Goal: Information Seeking & Learning: Learn about a topic

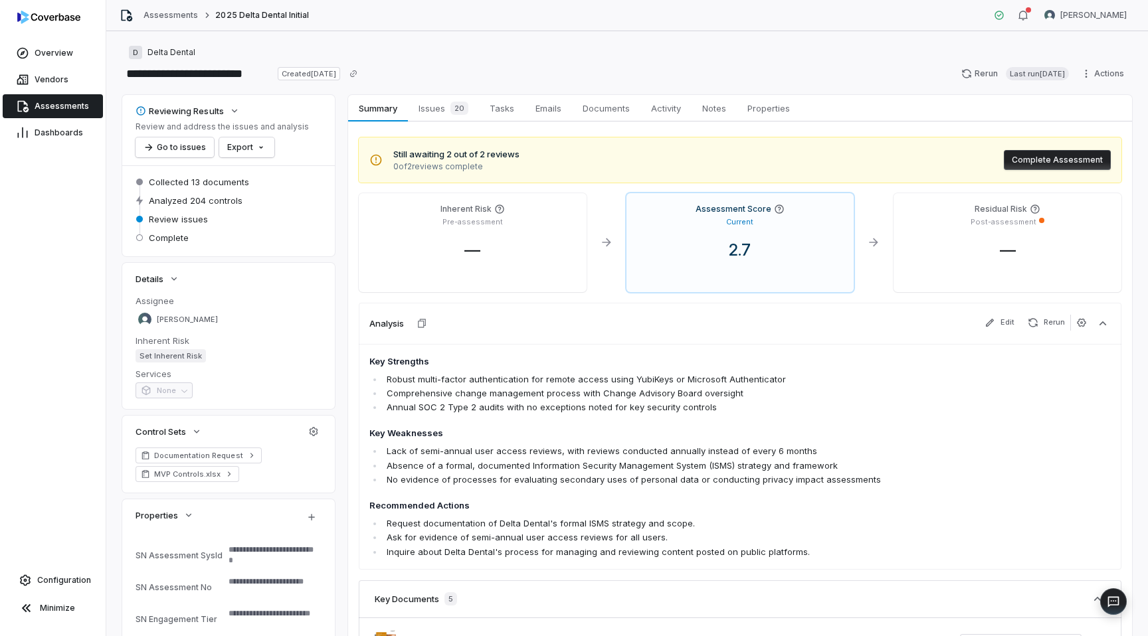
click at [37, 108] on span "Assessments" at bounding box center [62, 106] width 54 height 11
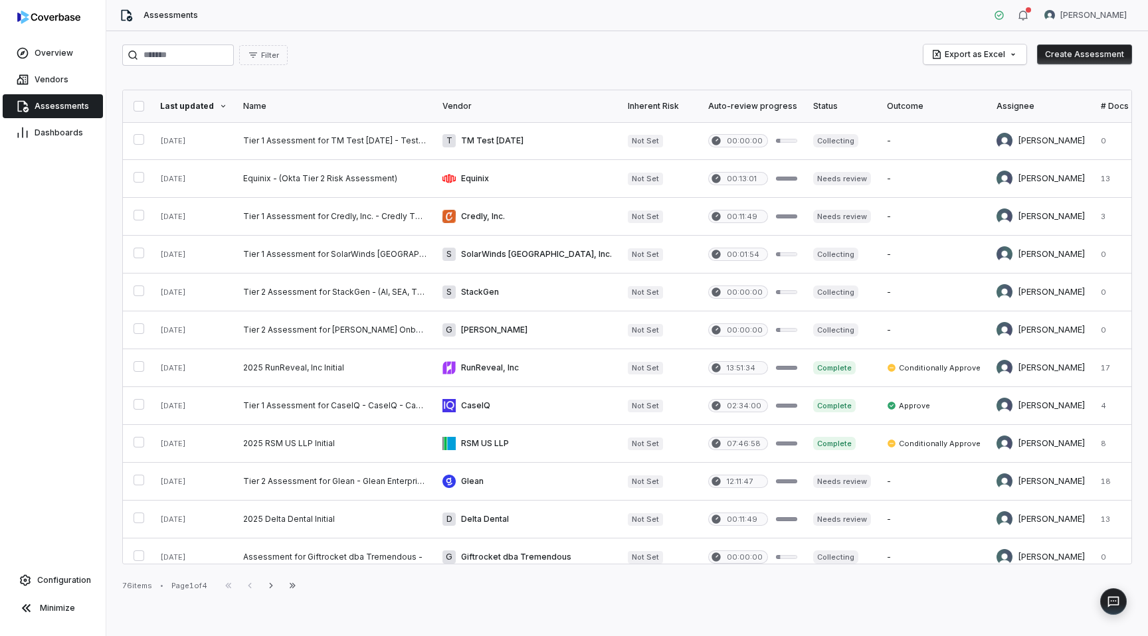
click at [27, 106] on icon at bounding box center [22, 106] width 13 height 13
click at [64, 106] on span "Assessments" at bounding box center [62, 106] width 54 height 11
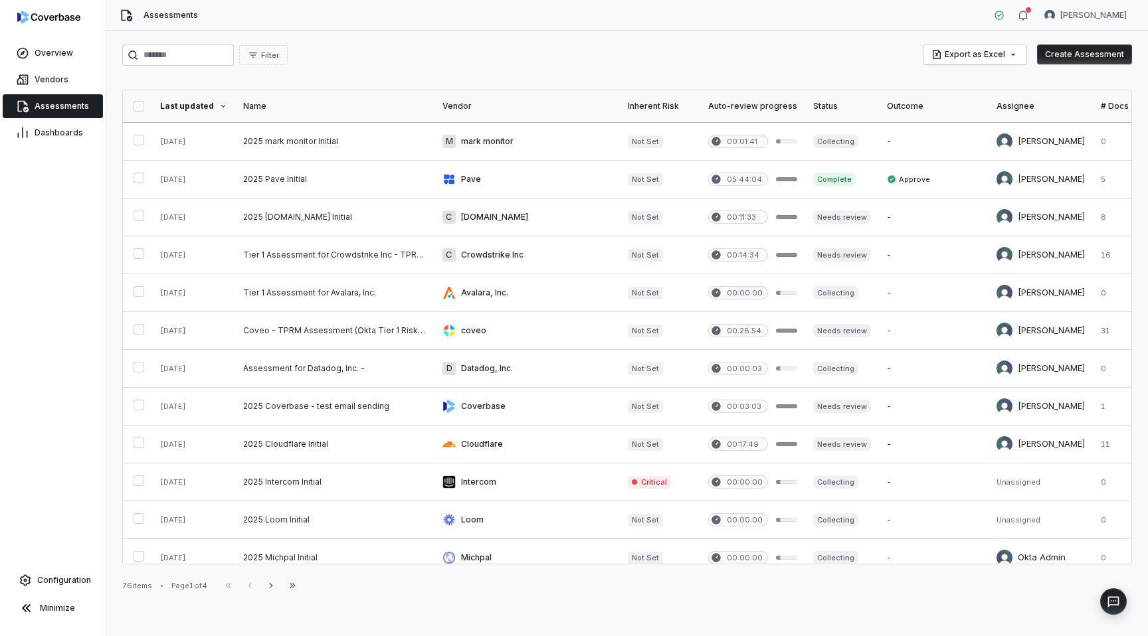
scroll to position [504, 0]
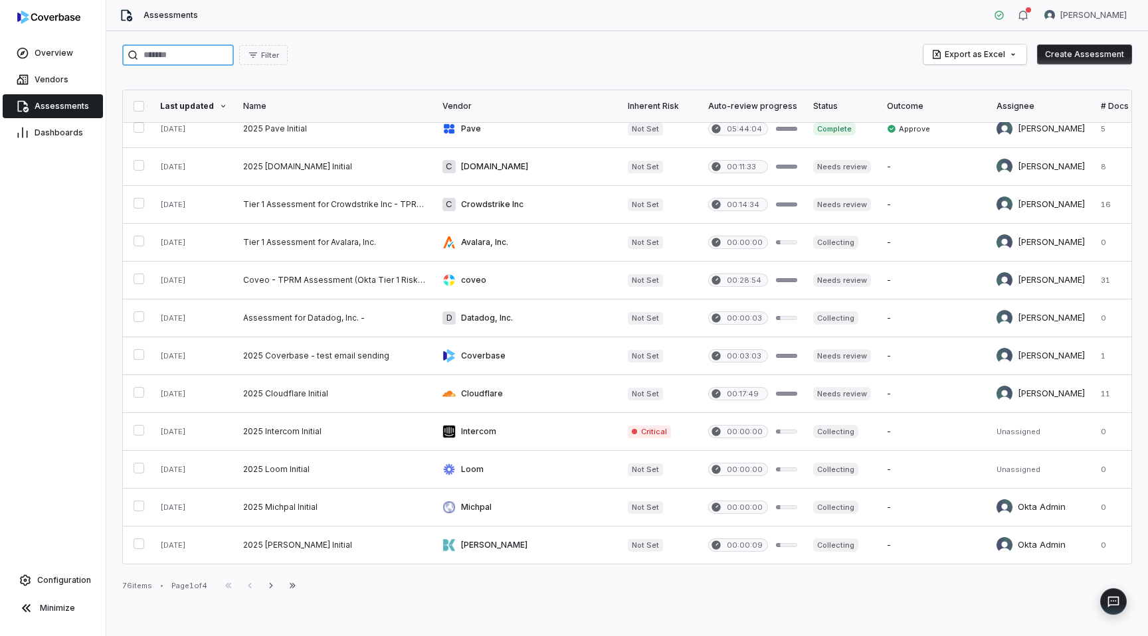
click at [194, 54] on input "search" at bounding box center [178, 55] width 112 height 21
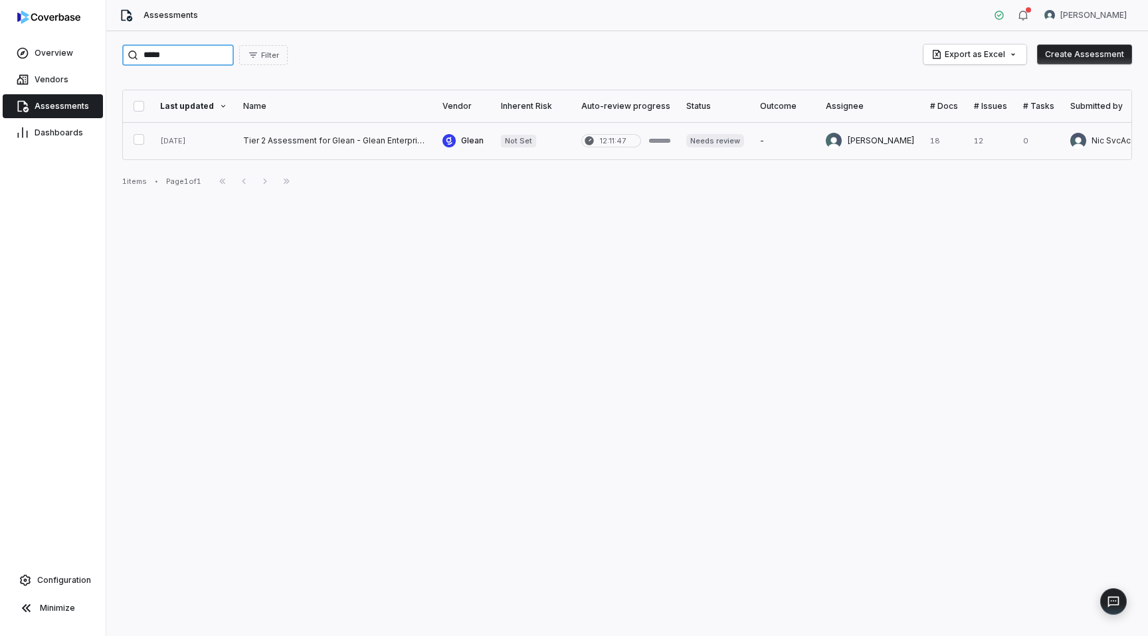
type input "*****"
click at [261, 145] on link at bounding box center [334, 140] width 199 height 37
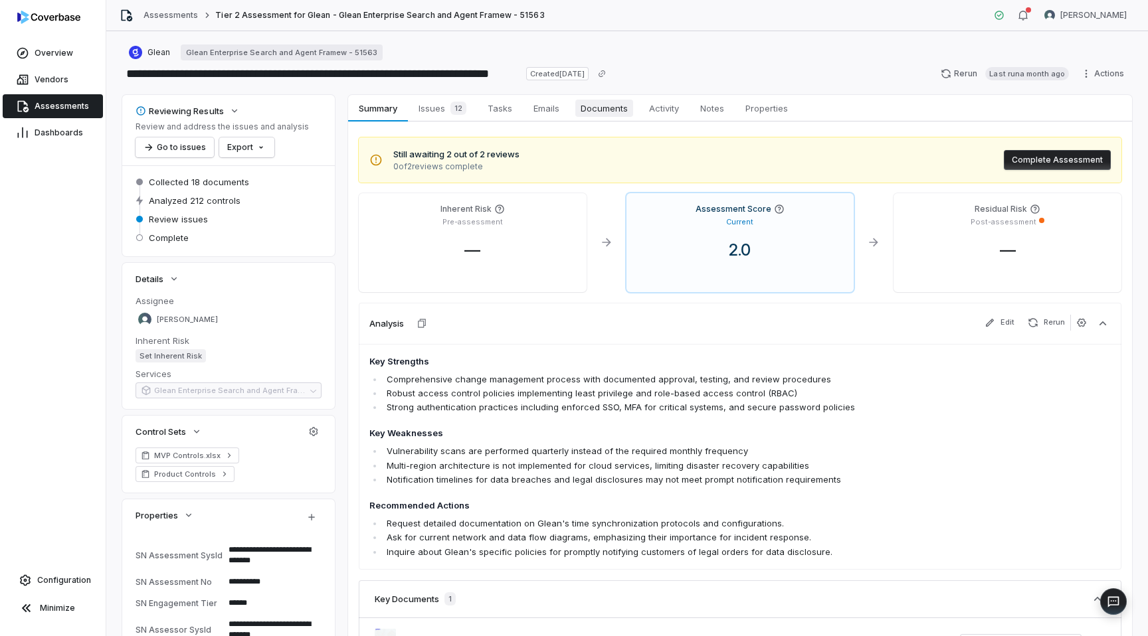
click at [604, 114] on span "Documents" at bounding box center [604, 108] width 58 height 17
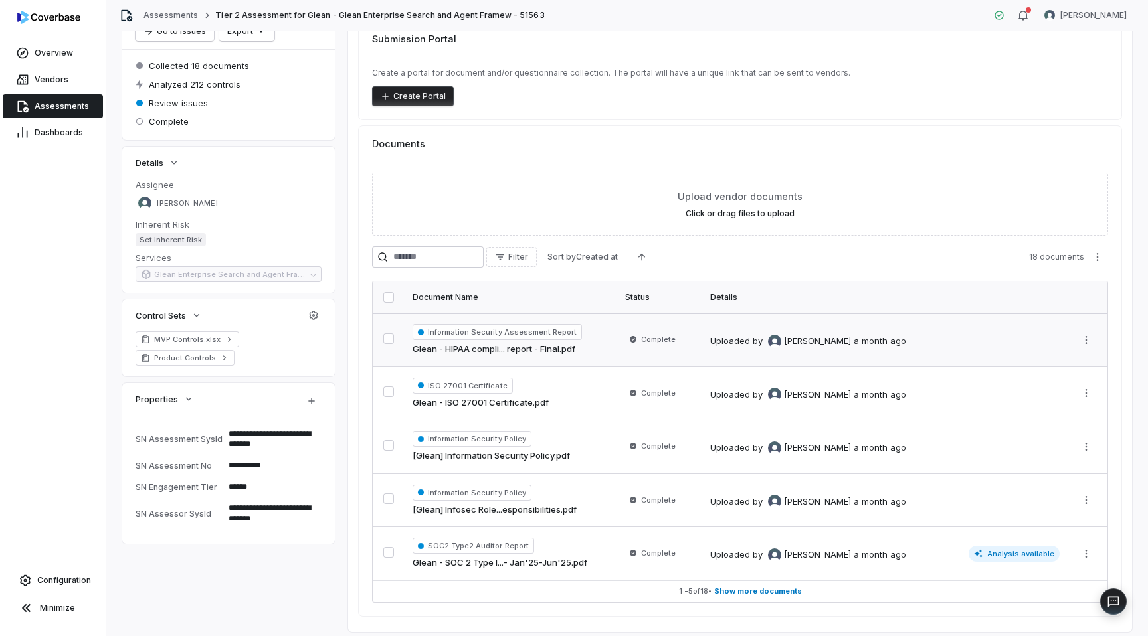
scroll to position [154, 0]
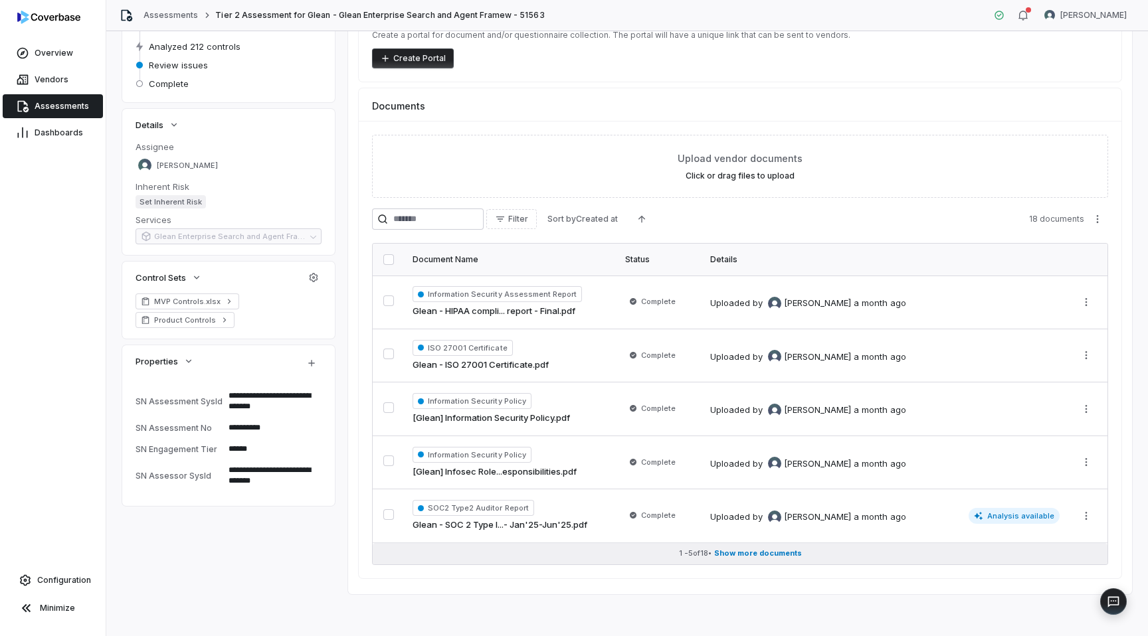
click at [742, 553] on span "Show more documents" at bounding box center [758, 554] width 88 height 10
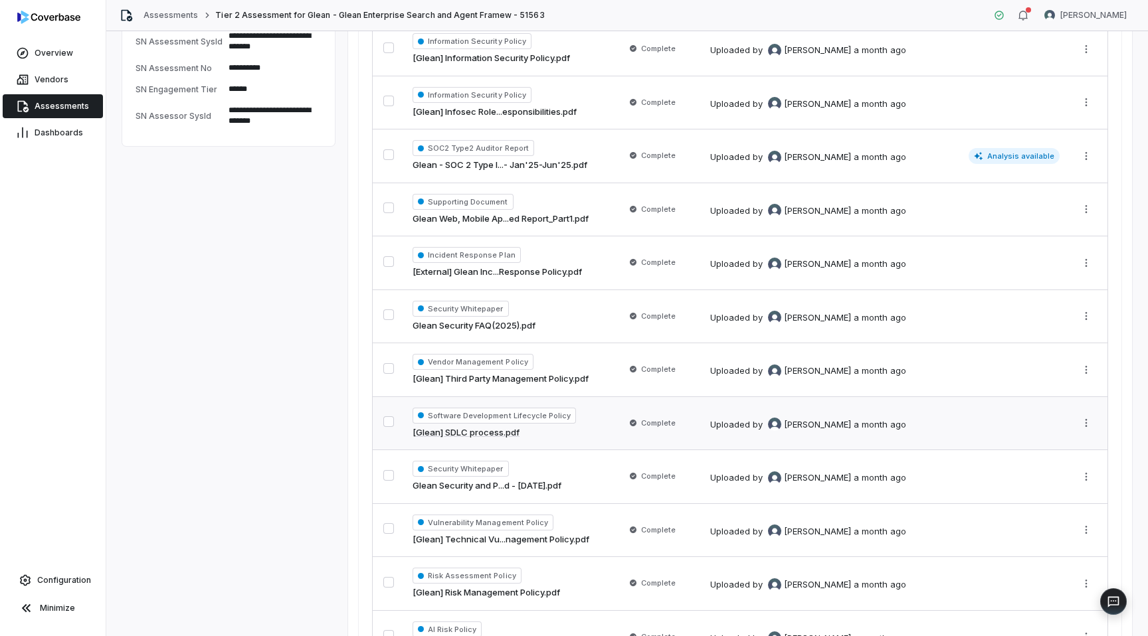
scroll to position [530, 0]
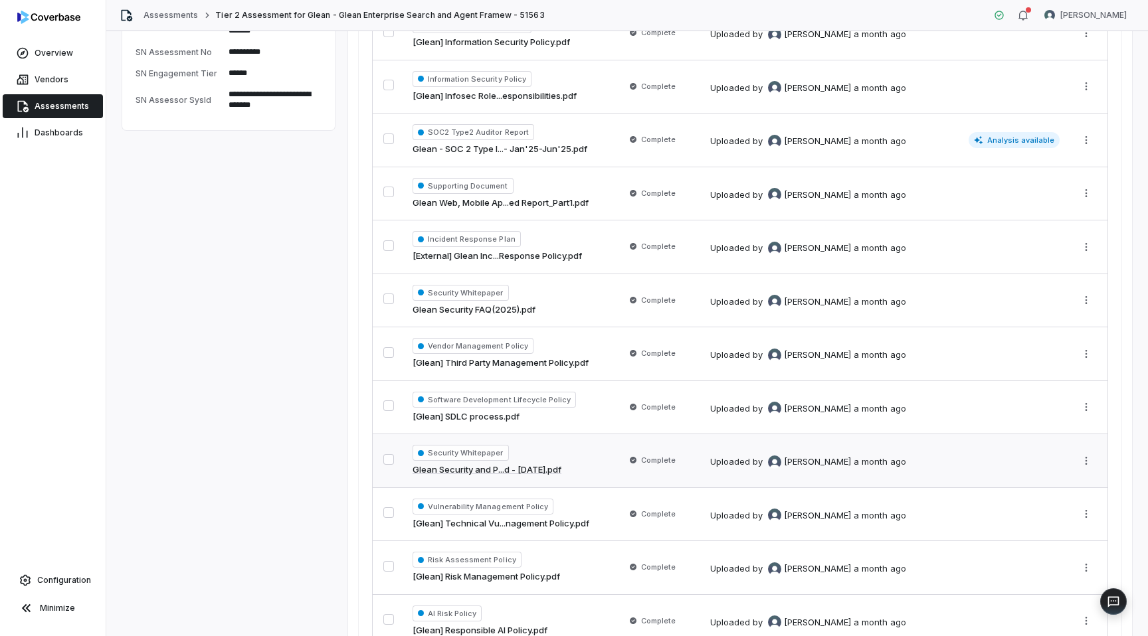
click at [549, 478] on td "Security Whitepaper Glean Security and P...d - [DATE].pdf" at bounding box center [511, 461] width 213 height 54
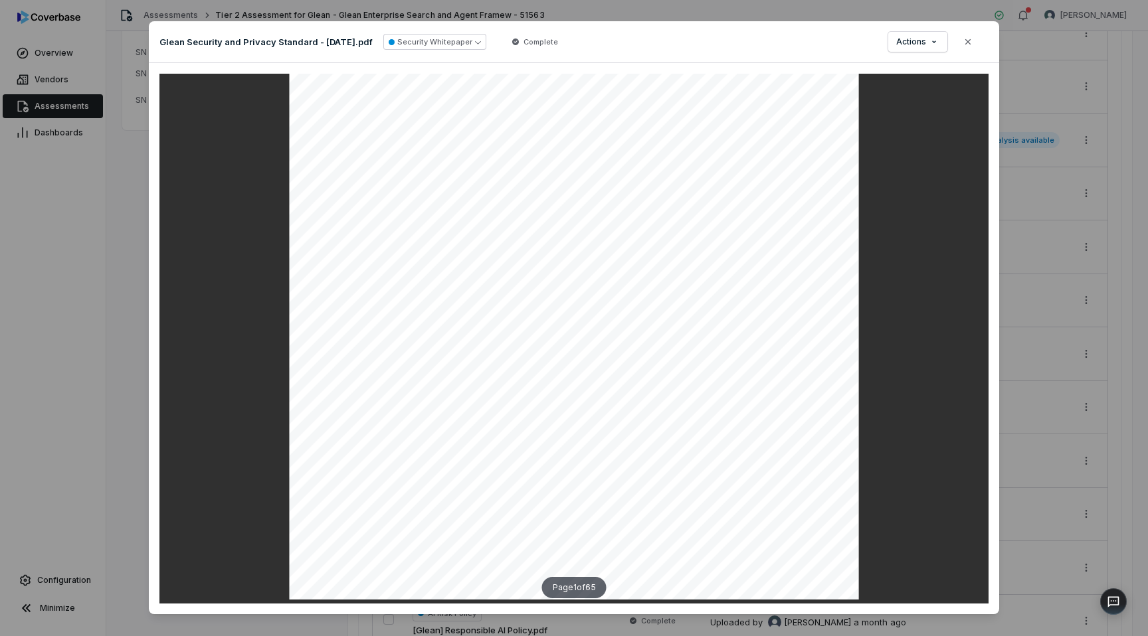
scroll to position [102, 0]
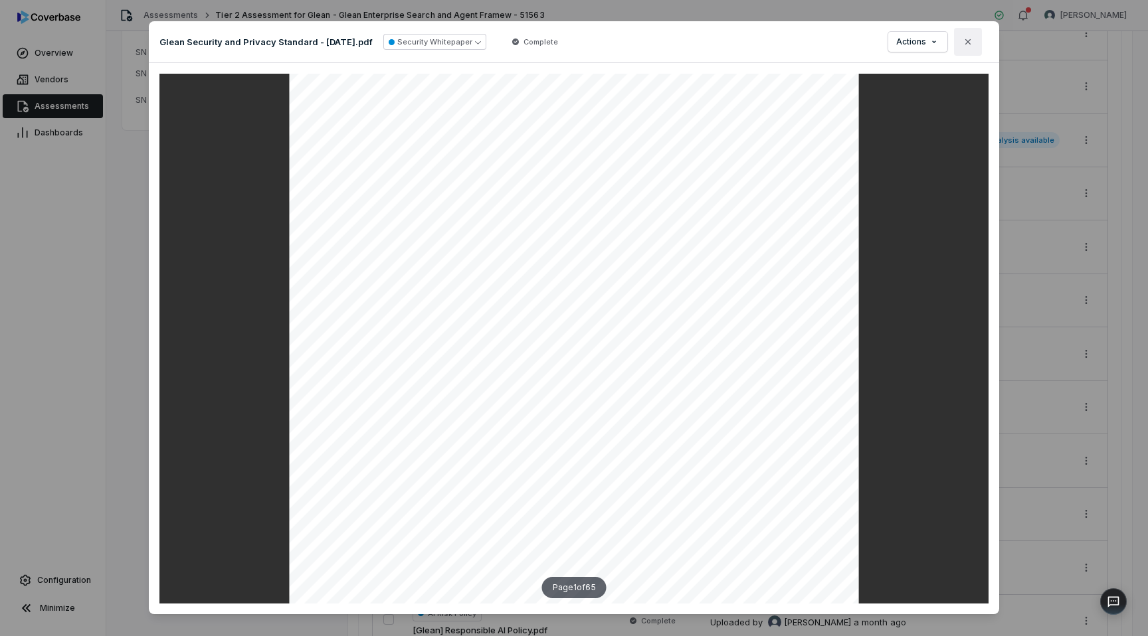
click at [971, 37] on icon "button" at bounding box center [967, 42] width 11 height 11
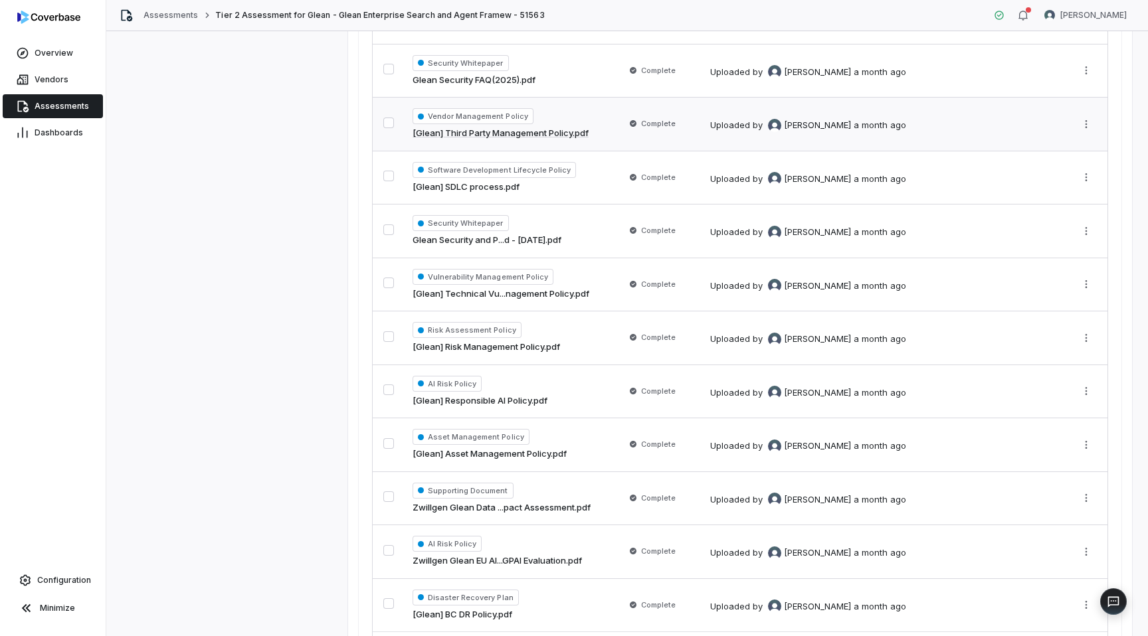
scroll to position [751, 0]
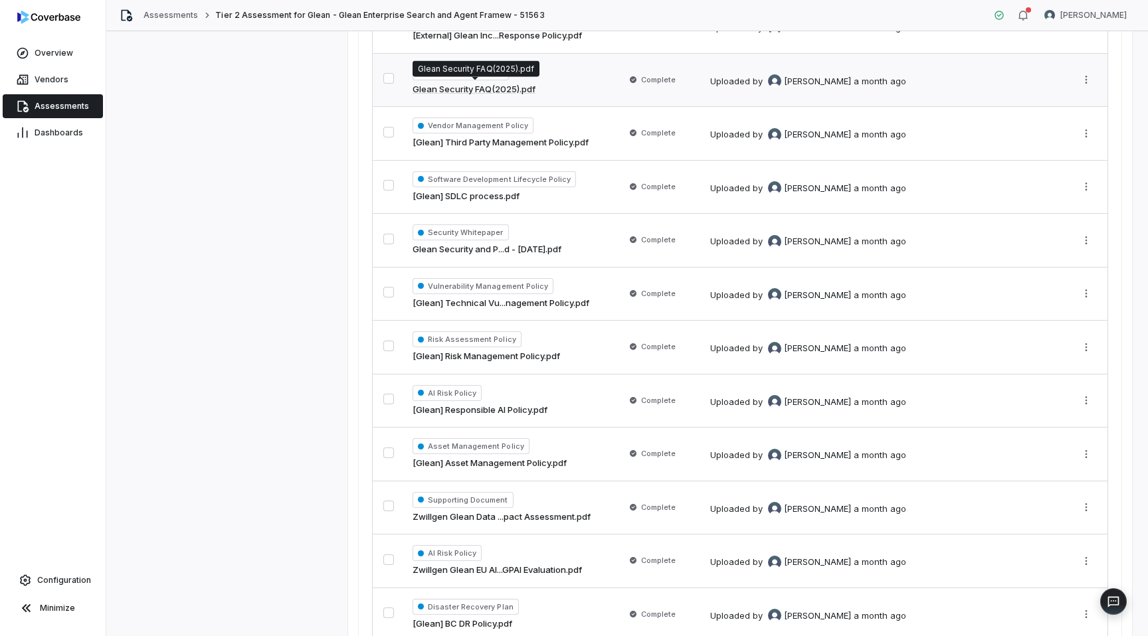
click at [513, 92] on link "Glean Security FAQ(2025).pdf" at bounding box center [473, 89] width 123 height 13
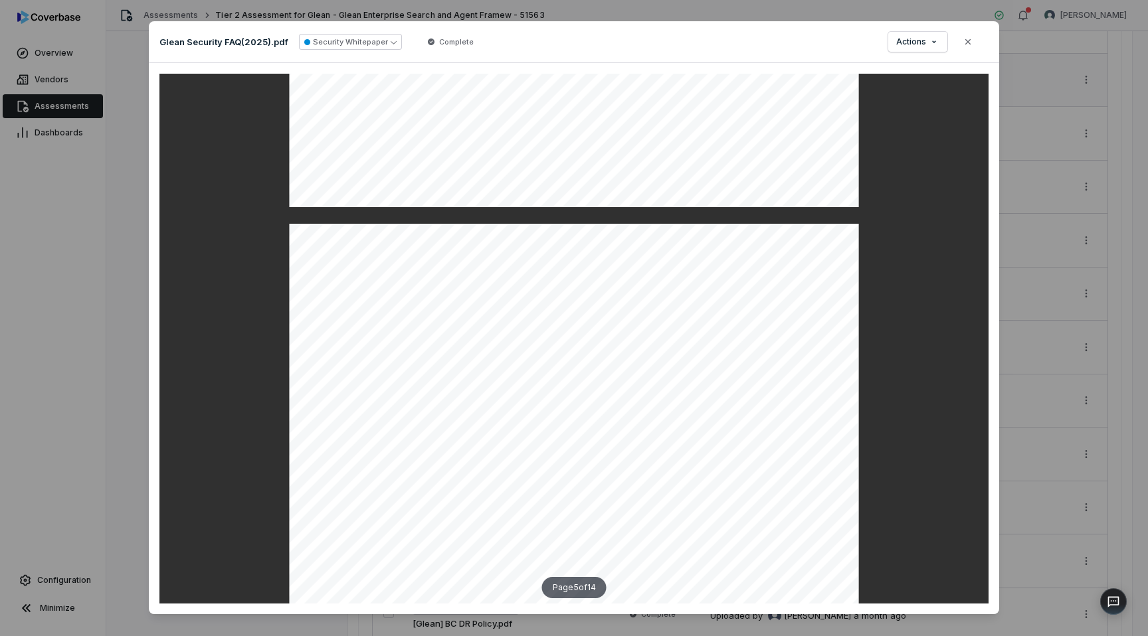
scroll to position [3027, 0]
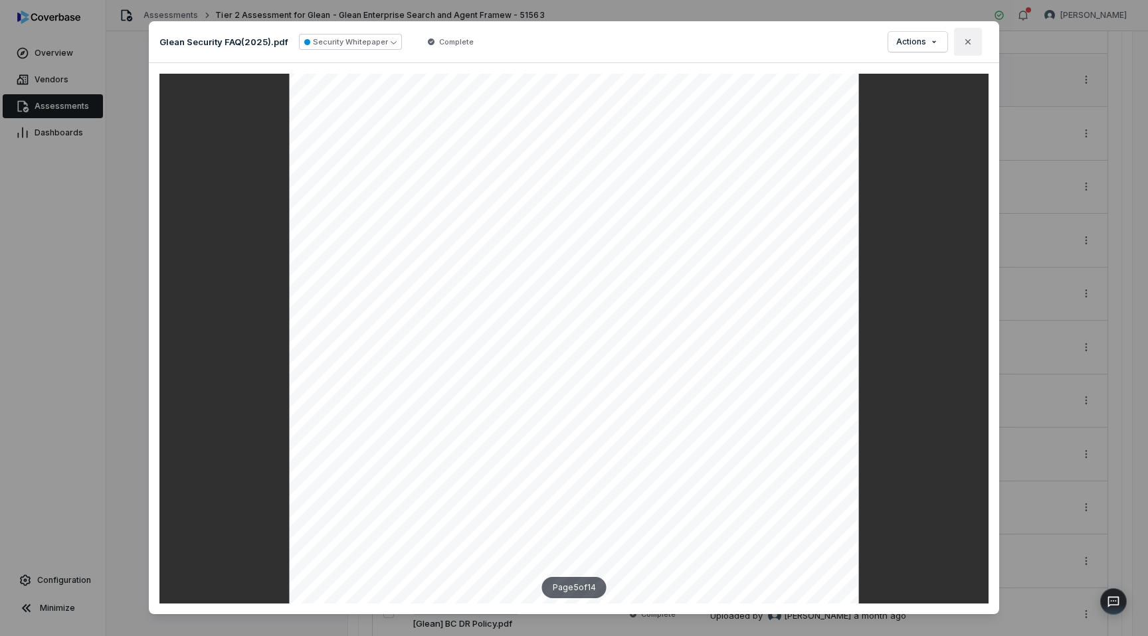
click at [969, 41] on icon "button" at bounding box center [967, 41] width 5 height 5
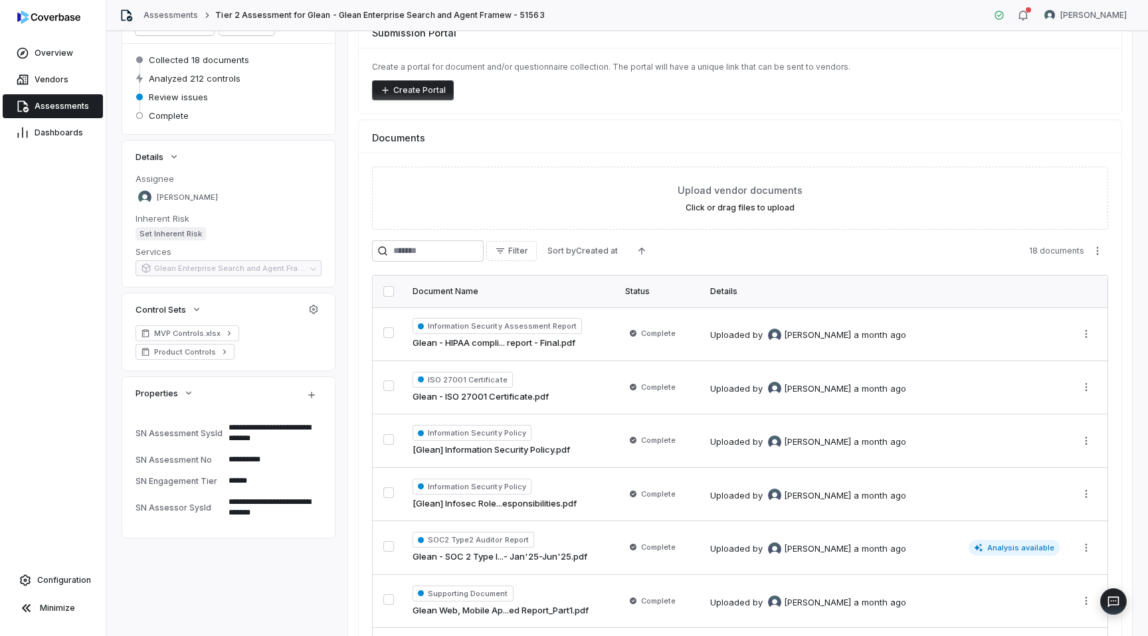
scroll to position [114, 0]
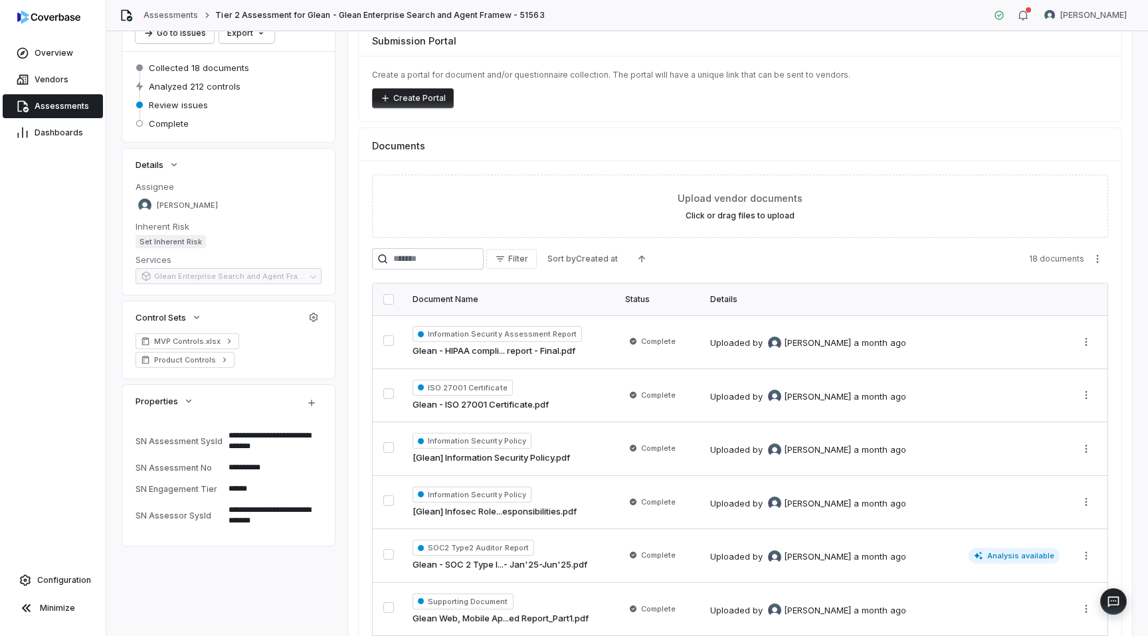
type textarea "*"
